Goal: Information Seeking & Learning: Learn about a topic

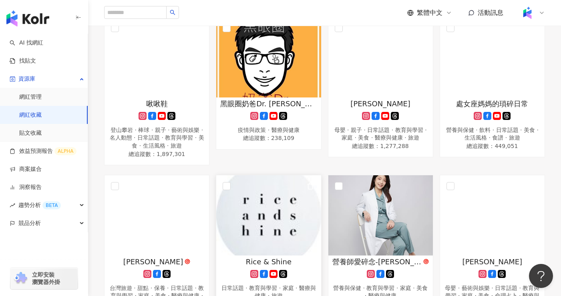
scroll to position [415, 0]
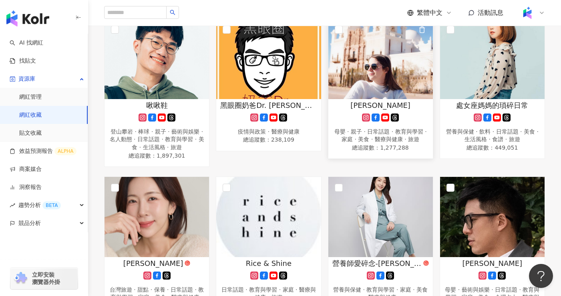
click at [375, 83] on img at bounding box center [380, 59] width 105 height 80
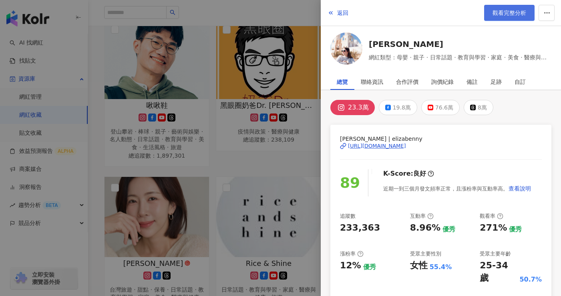
click at [492, 16] on link "觀看完整分析" at bounding box center [509, 13] width 50 height 16
click at [287, 154] on div at bounding box center [280, 148] width 561 height 296
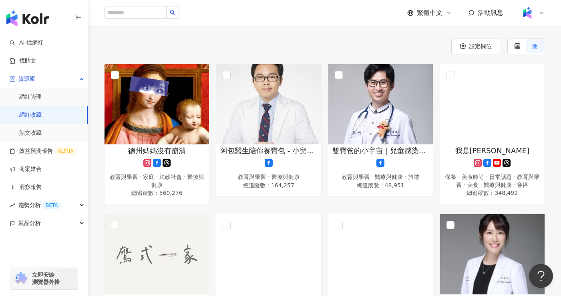
scroll to position [0, 0]
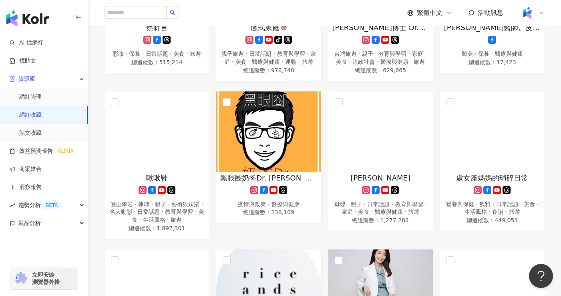
scroll to position [310, 0]
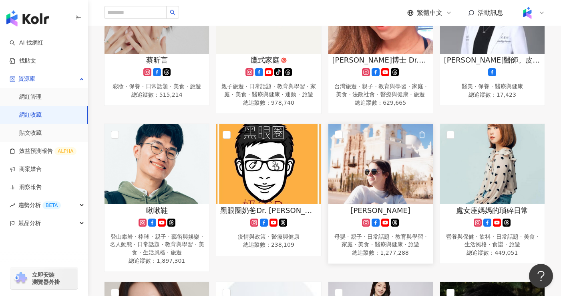
click at [377, 181] on img at bounding box center [380, 164] width 105 height 80
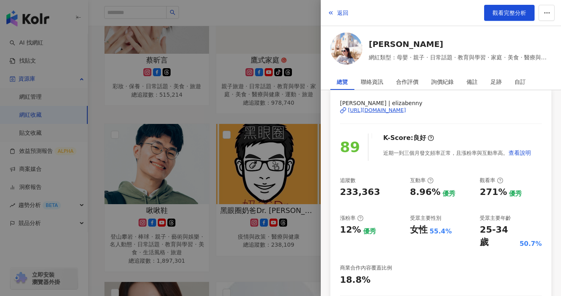
scroll to position [48, 0]
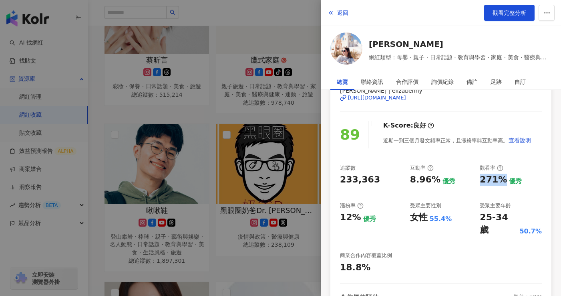
drag, startPoint x: 476, startPoint y: 178, endPoint x: 496, endPoint y: 177, distance: 19.2
click at [496, 177] on div "271%" at bounding box center [493, 179] width 27 height 12
copy div "271%"
